Goal: Task Accomplishment & Management: Complete application form

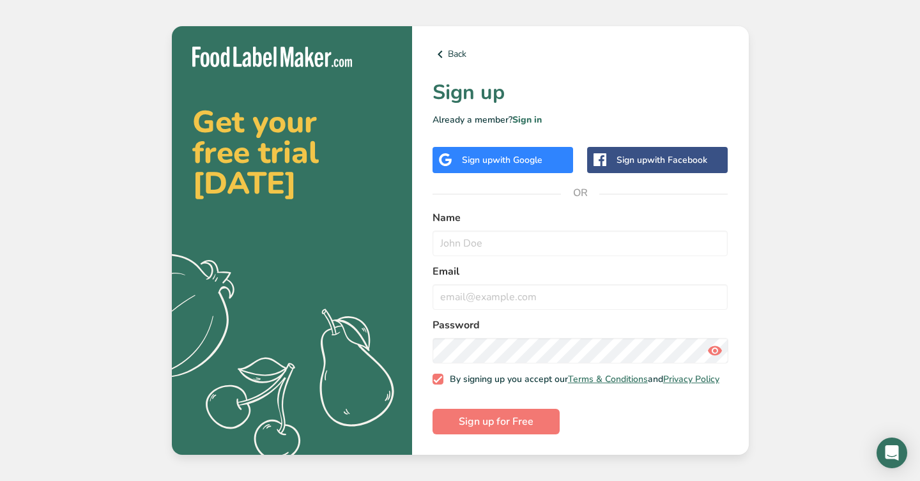
click at [542, 158] on span "with Google" at bounding box center [517, 160] width 50 height 12
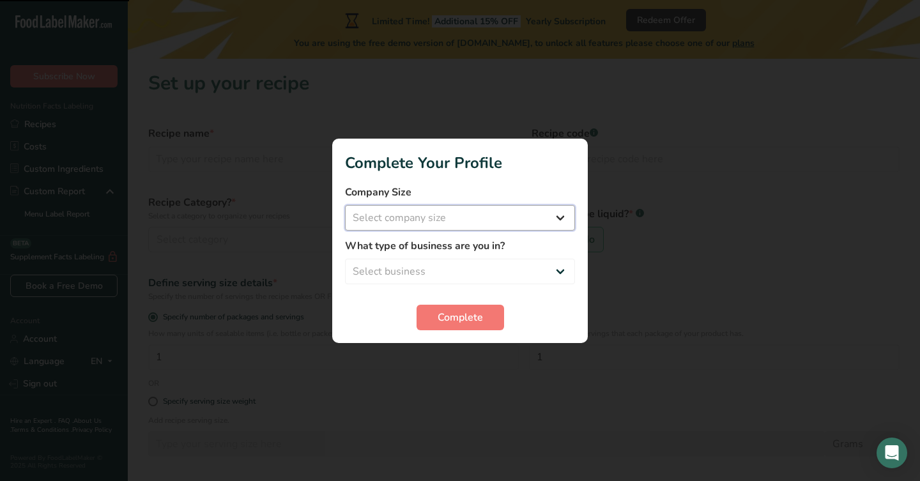
click at [526, 212] on select "Select company size Fewer than 10 Employees 10 to 50 Employees 51 to 500 Employ…" at bounding box center [460, 218] width 230 height 26
click at [504, 278] on select "Select business Packaged Food Manufacturer Restaurant & Cafe Bakery Meal Plans …" at bounding box center [460, 272] width 230 height 26
select select "8"
click at [501, 216] on select "Select company size Fewer than 10 Employees 10 to 50 Employees 51 to 500 Employ…" at bounding box center [460, 218] width 230 height 26
select select "1"
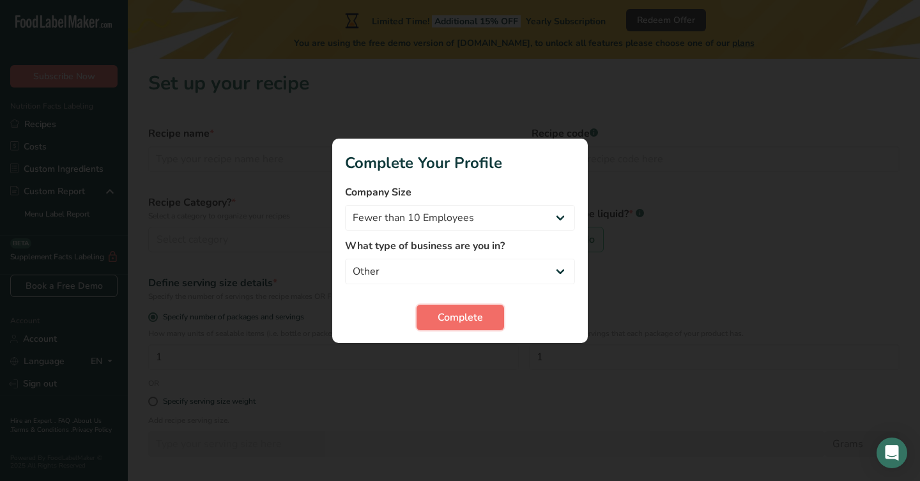
click at [490, 317] on button "Complete" at bounding box center [459, 318] width 87 height 26
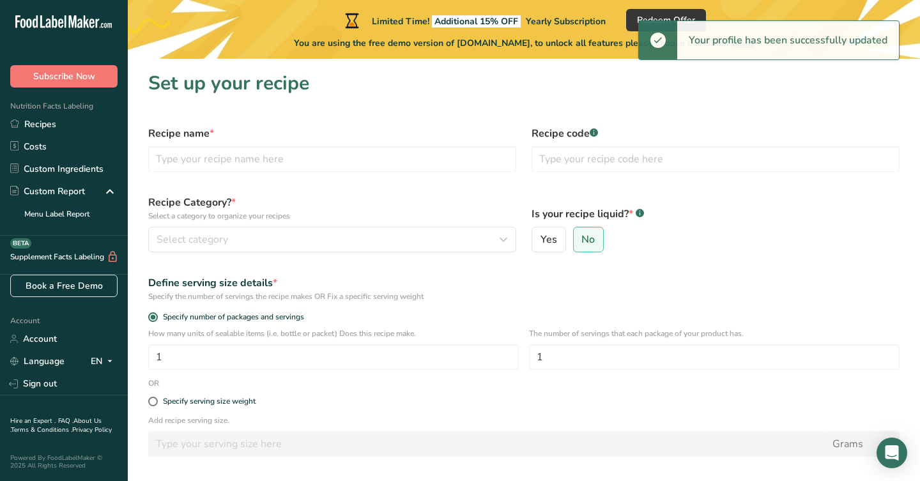
click at [475, 424] on p "Add recipe serving size." at bounding box center [523, 419] width 751 height 11
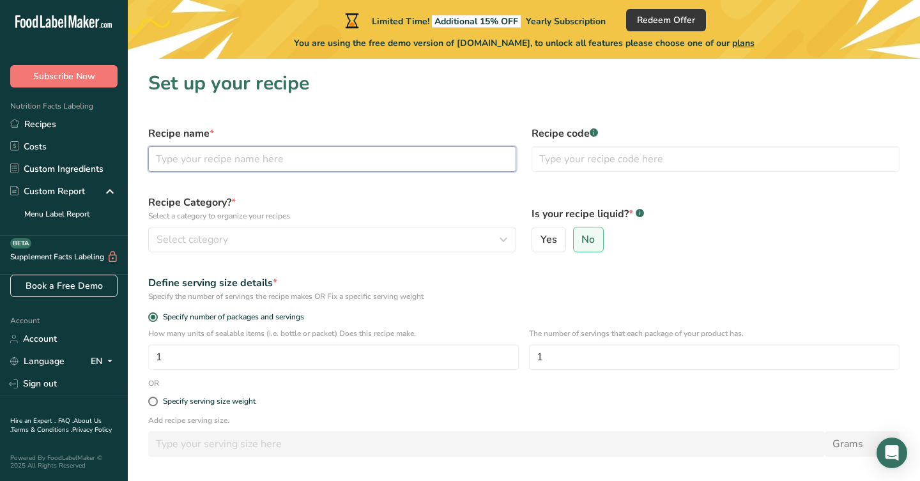
click at [351, 162] on input "text" at bounding box center [332, 159] width 368 height 26
click at [52, 23] on icon ".a-20{fill:#fff;}" at bounding box center [77, 25] width 125 height 20
click at [82, 25] on icon at bounding box center [79, 24] width 5 height 10
click at [95, 213] on link "Menu Label Report" at bounding box center [64, 213] width 128 height 22
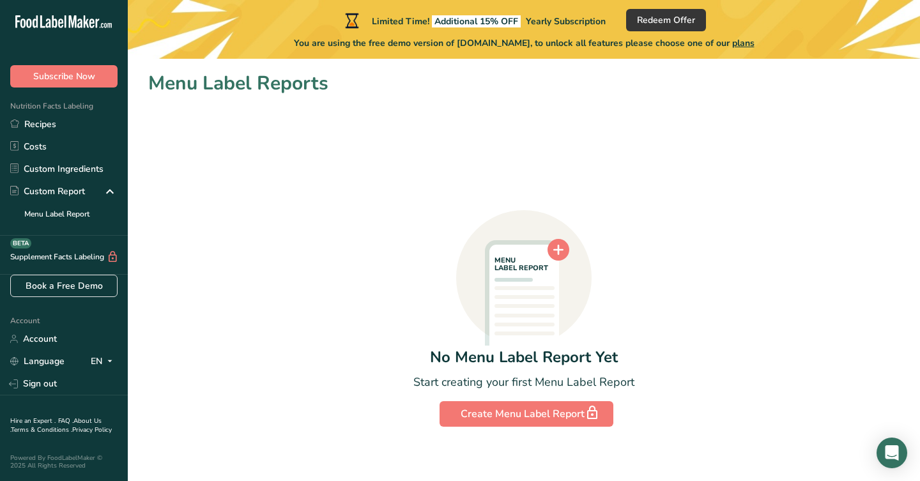
click at [95, 23] on icon ".a-20{fill:#fff;}" at bounding box center [77, 25] width 125 height 20
click at [914, 4] on div "Limited Time! Additional 15% OFF Yearly Subscription Redeem Offer You are using…" at bounding box center [524, 29] width 792 height 59
click at [881, 137] on div "MENU LABEL REPORT No Menu Label Report Yet Start creating your first Menu Label…" at bounding box center [523, 262] width 751 height 329
click at [77, 153] on link "Costs" at bounding box center [64, 146] width 128 height 22
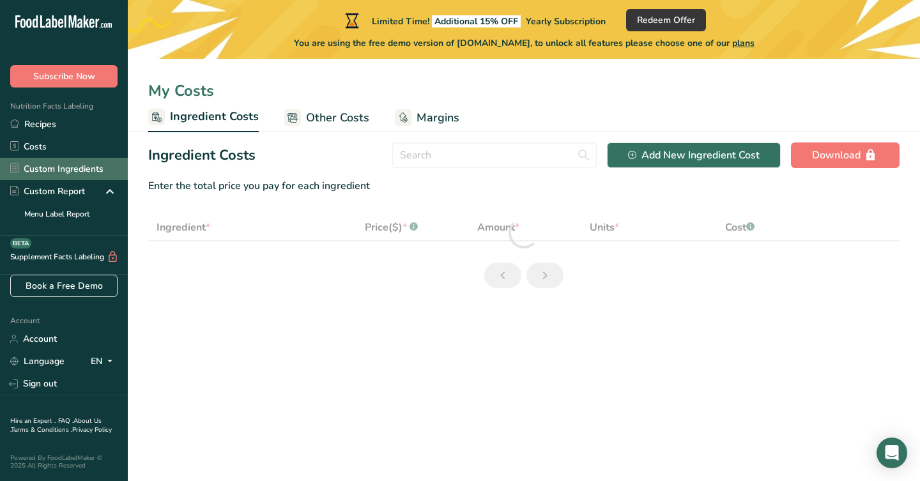
click at [75, 171] on link "Custom Ingredients" at bounding box center [64, 169] width 128 height 22
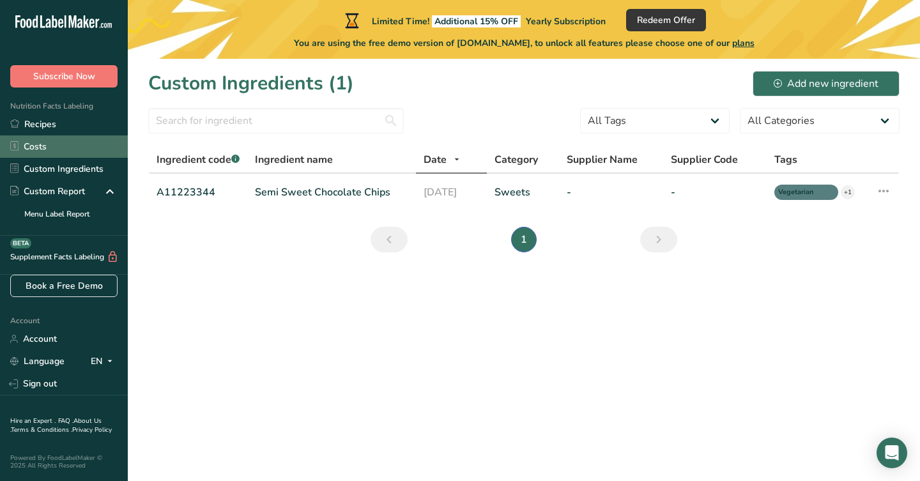
click at [81, 144] on link "Costs" at bounding box center [64, 146] width 128 height 22
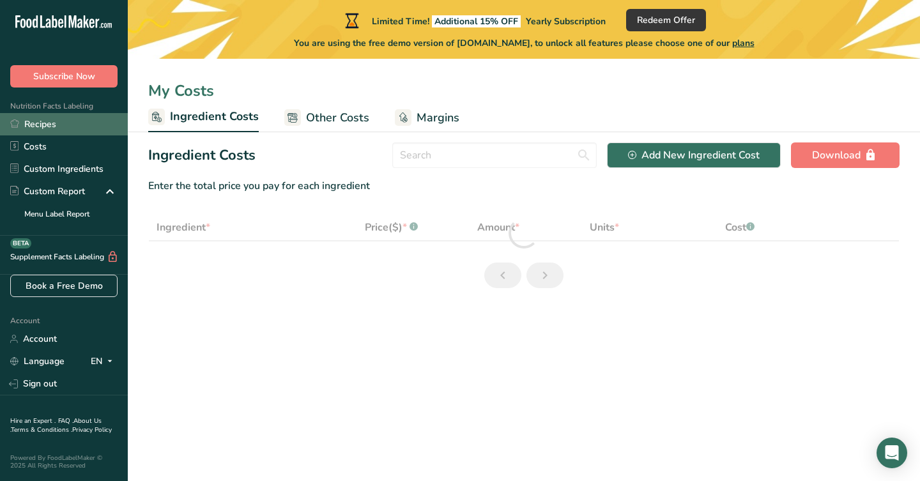
select select "1"
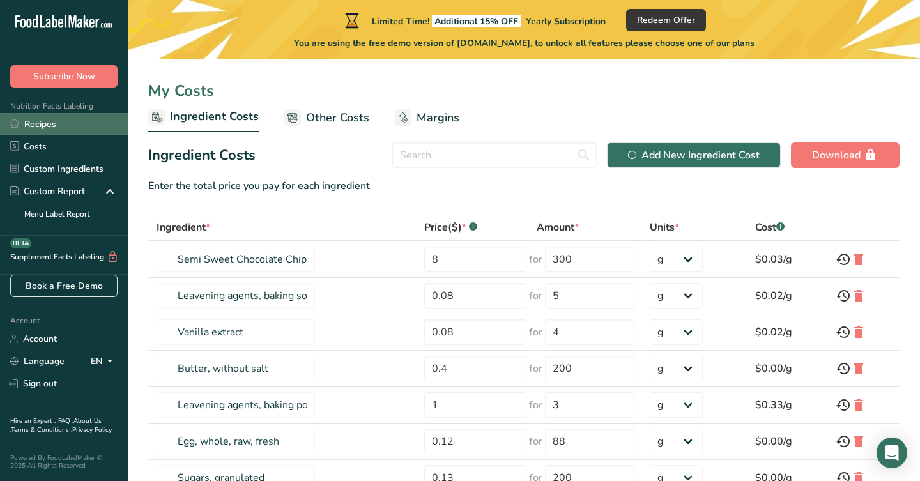
click at [87, 122] on link "Recipes" at bounding box center [64, 124] width 128 height 22
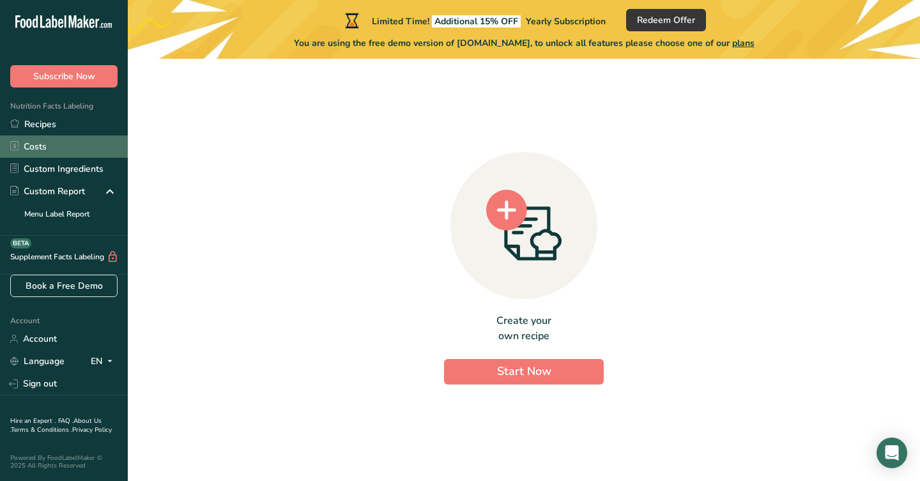
click at [102, 140] on link "Costs" at bounding box center [64, 146] width 128 height 22
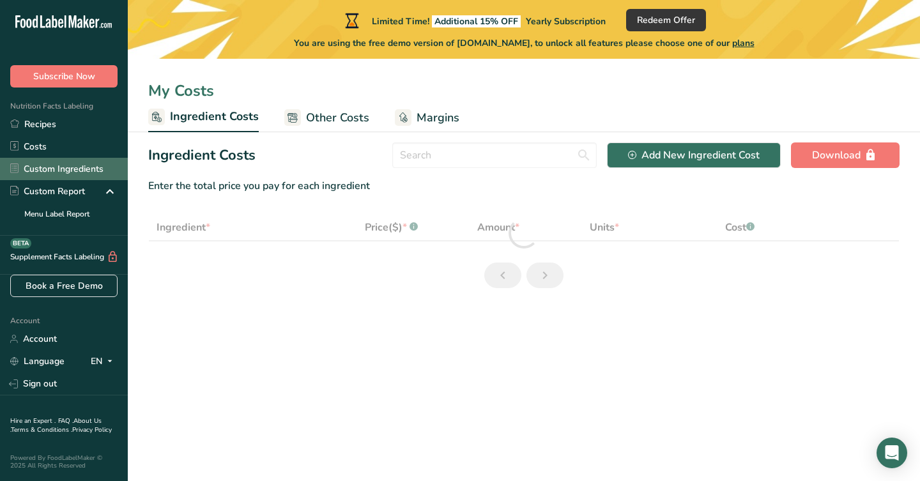
select select "1"
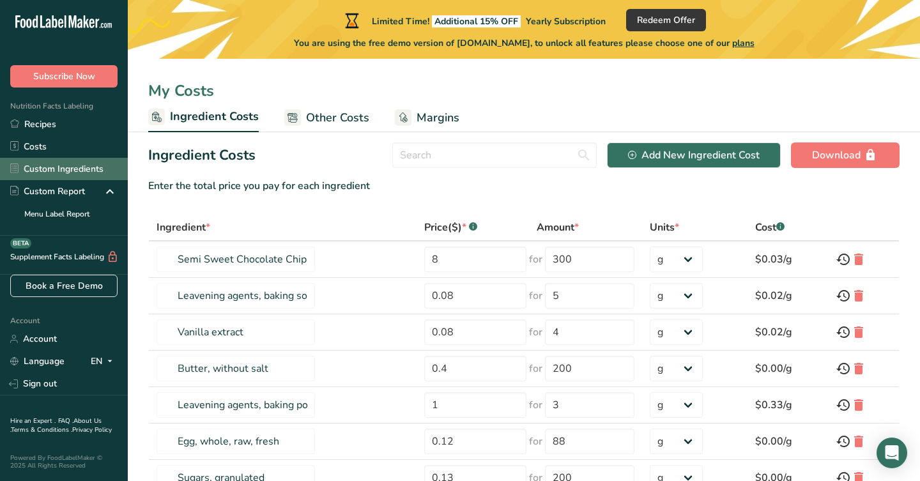
click at [89, 168] on link "Custom Ingredients" at bounding box center [64, 169] width 128 height 22
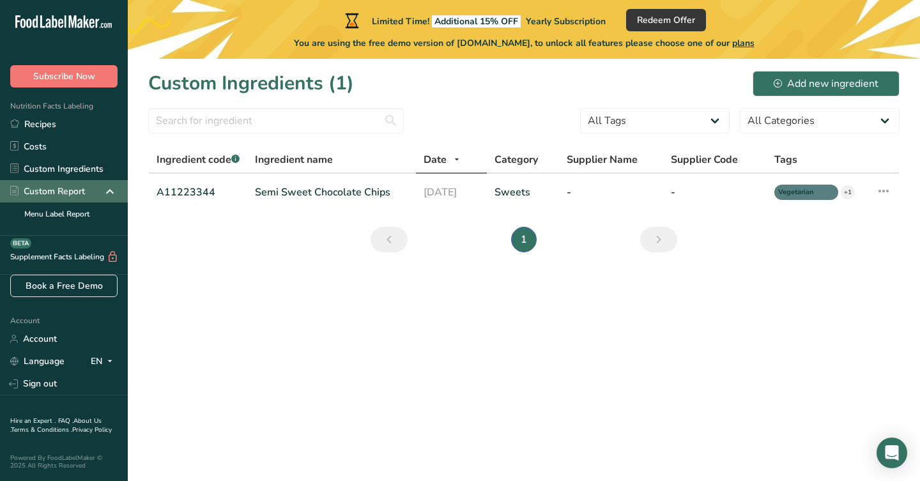
click at [110, 187] on icon at bounding box center [109, 191] width 15 height 23
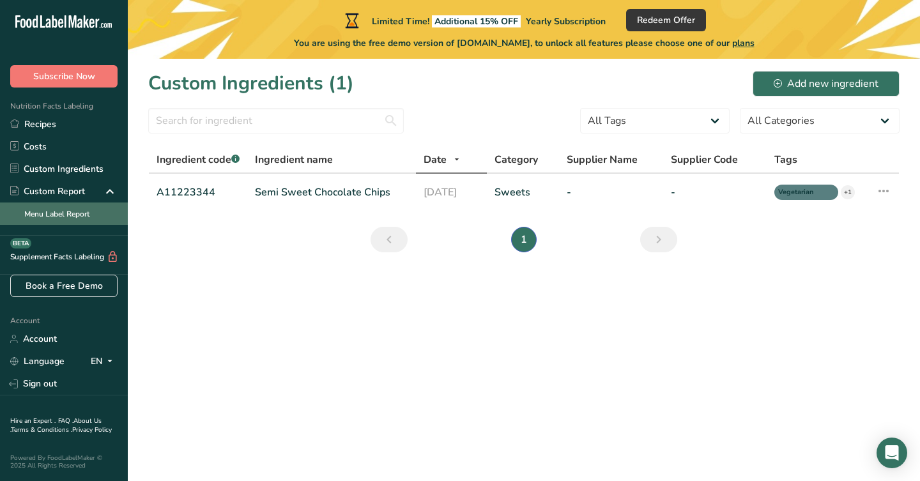
click at [98, 218] on link "Menu Label Report" at bounding box center [64, 213] width 128 height 22
